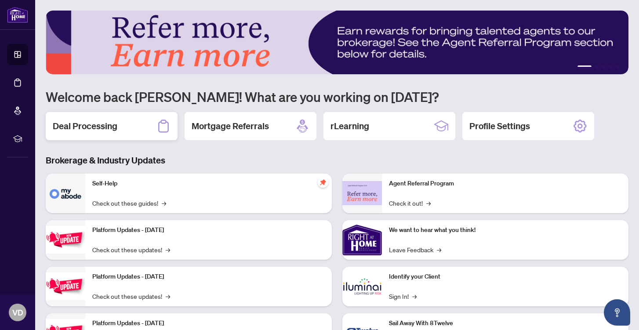
click at [95, 126] on h2 "Deal Processing" at bounding box center [85, 126] width 65 height 12
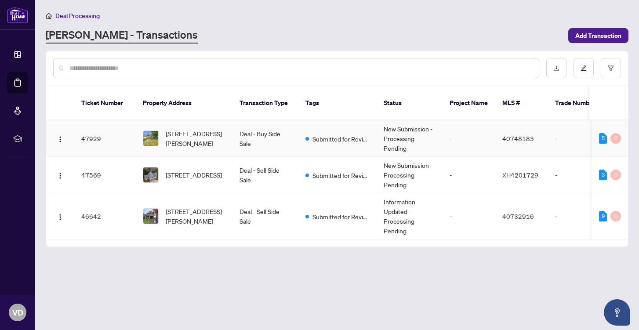
click at [87, 128] on td "47929" at bounding box center [104, 138] width 61 height 36
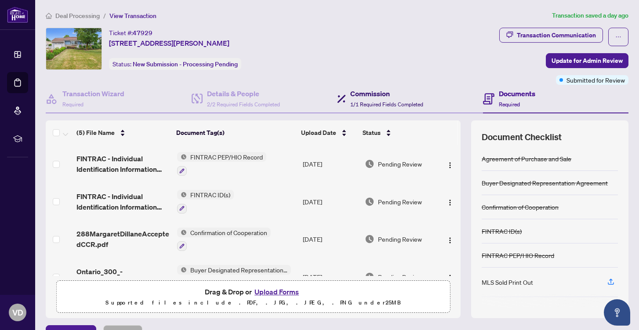
click at [356, 97] on h4 "Commission" at bounding box center [386, 93] width 73 height 11
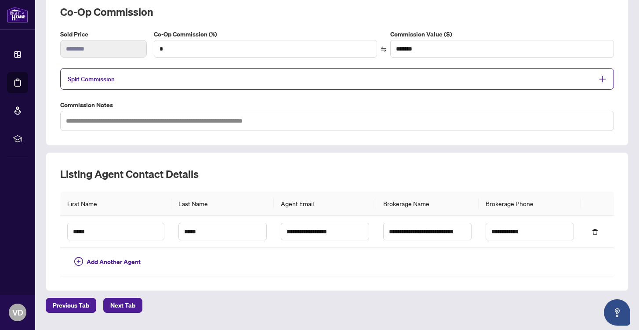
scroll to position [153, 0]
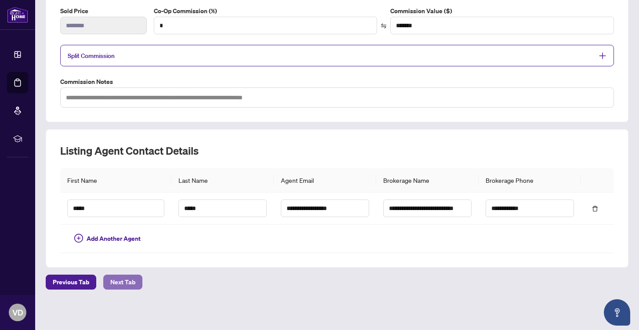
click at [130, 281] on span "Next Tab" at bounding box center [122, 282] width 25 height 14
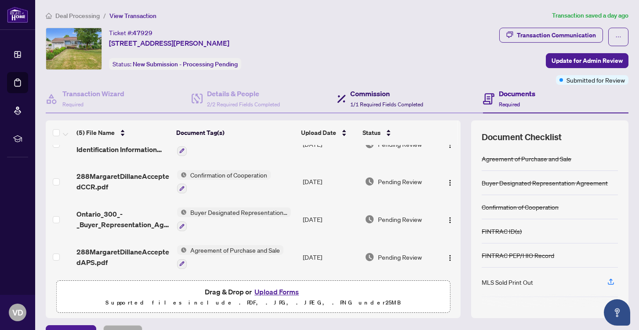
click at [365, 93] on h4 "Commission" at bounding box center [386, 93] width 73 height 11
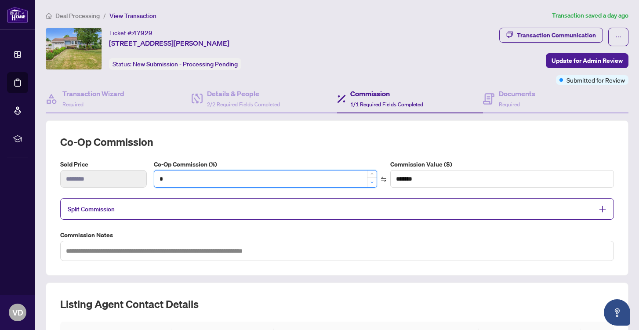
type input "*"
type input "******"
click at [371, 182] on icon "down" at bounding box center [371, 182] width 3 height 3
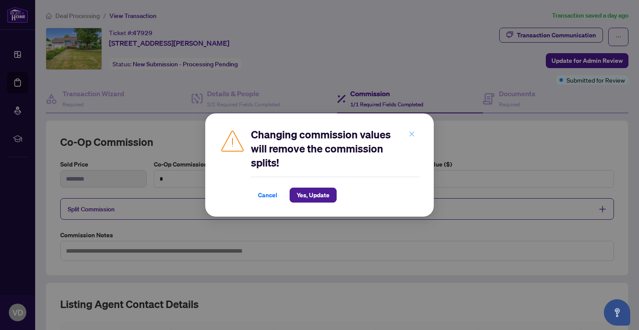
click at [411, 133] on icon "close" at bounding box center [411, 134] width 6 height 6
type input "*"
type input "*******"
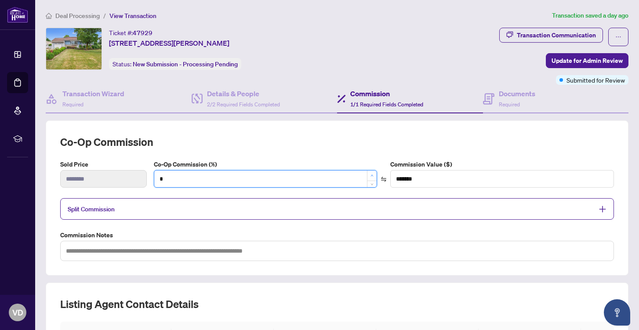
type input "*"
type input "*******"
click at [372, 173] on span "Increase Value" at bounding box center [372, 175] width 10 height 10
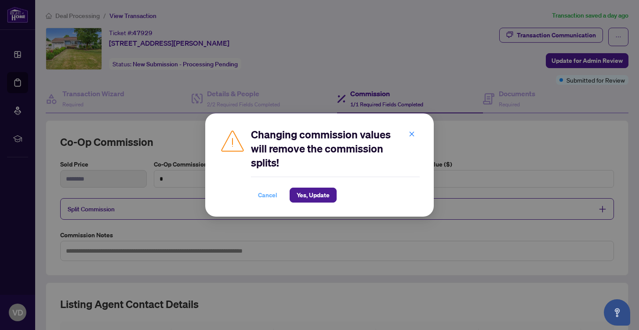
click at [265, 194] on span "Cancel" at bounding box center [267, 195] width 19 height 14
type input "*"
type input "*******"
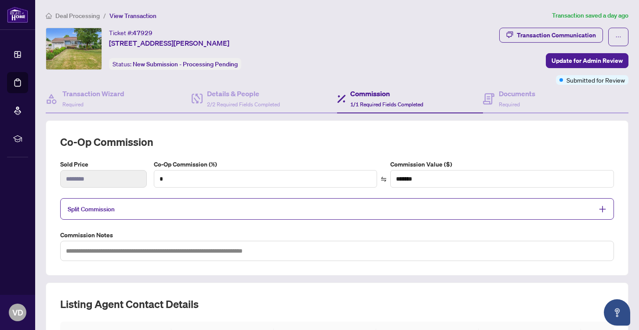
click at [367, 92] on h4 "Commission" at bounding box center [386, 93] width 73 height 11
click at [545, 36] on div "Transaction Communication" at bounding box center [555, 35] width 79 height 14
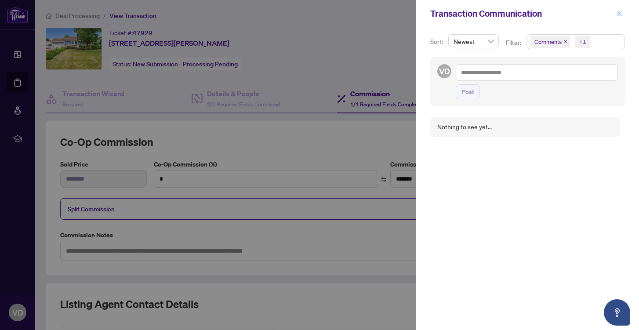
click at [619, 13] on icon "close" at bounding box center [619, 13] width 5 height 5
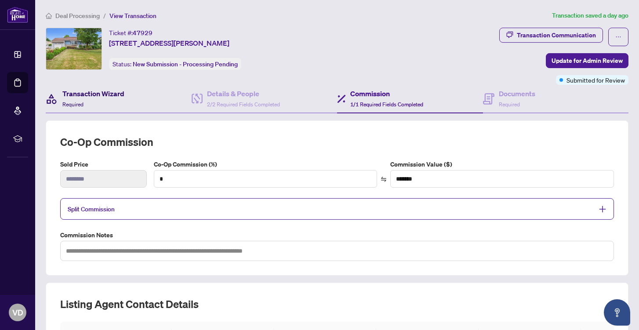
click at [108, 91] on h4 "Transaction Wizard" at bounding box center [93, 93] width 62 height 11
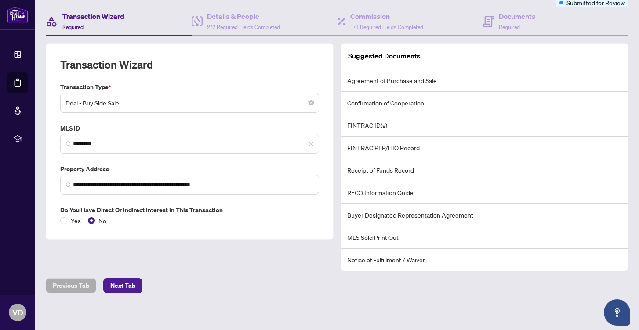
scroll to position [80, 0]
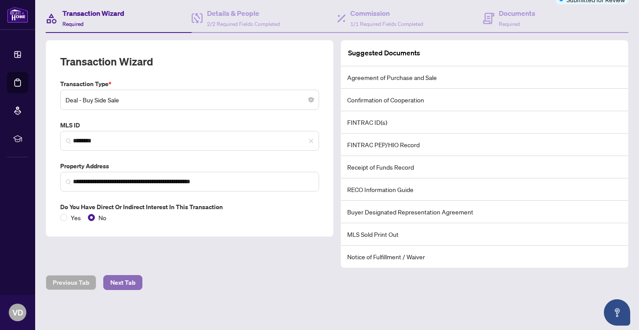
click at [130, 279] on span "Next Tab" at bounding box center [122, 282] width 25 height 14
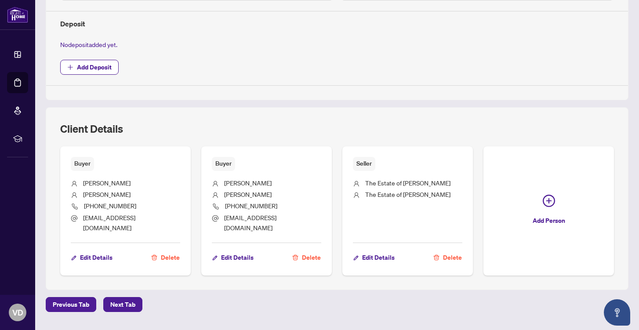
scroll to position [308, 0]
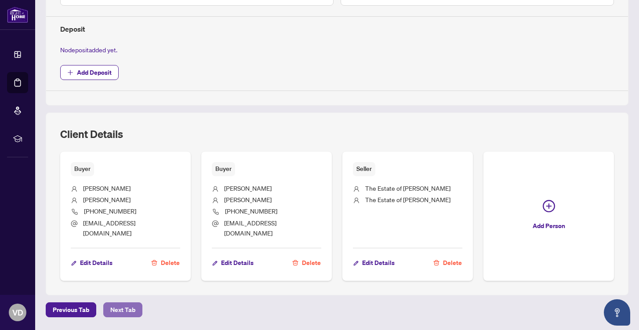
click at [124, 303] on span "Next Tab" at bounding box center [122, 310] width 25 height 14
type textarea "**********"
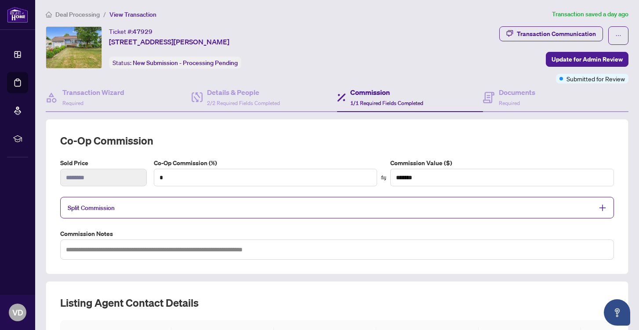
scroll to position [1, 0]
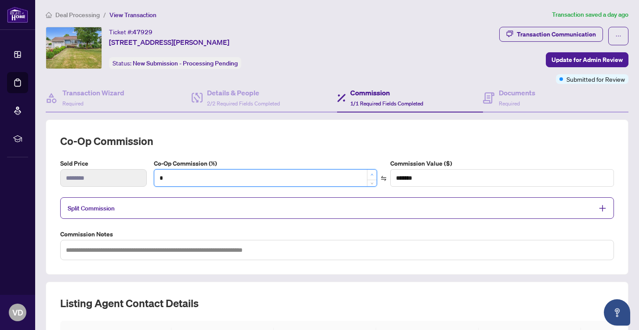
type input "*"
type input "*******"
click at [372, 173] on icon "up" at bounding box center [371, 174] width 3 height 3
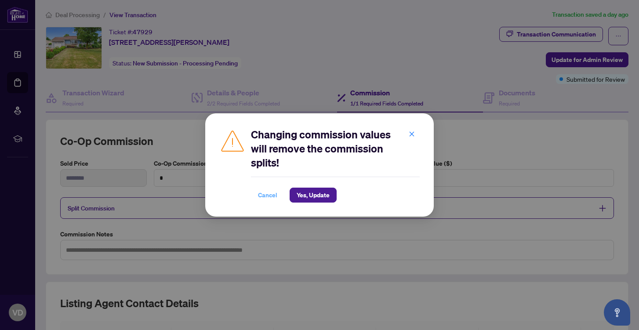
click at [267, 194] on span "Cancel" at bounding box center [267, 195] width 19 height 14
type input "*"
type input "*******"
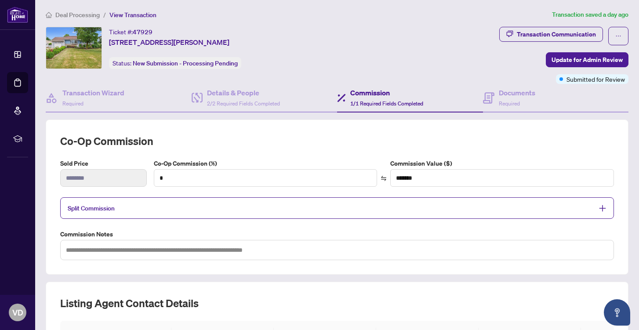
click at [602, 206] on icon "plus" at bounding box center [602, 208] width 8 height 8
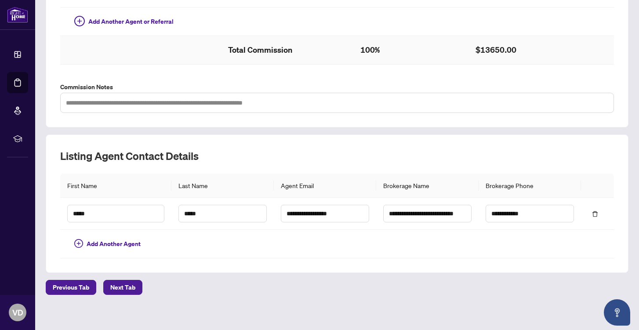
scroll to position [313, 0]
